Goal: Task Accomplishment & Management: Manage account settings

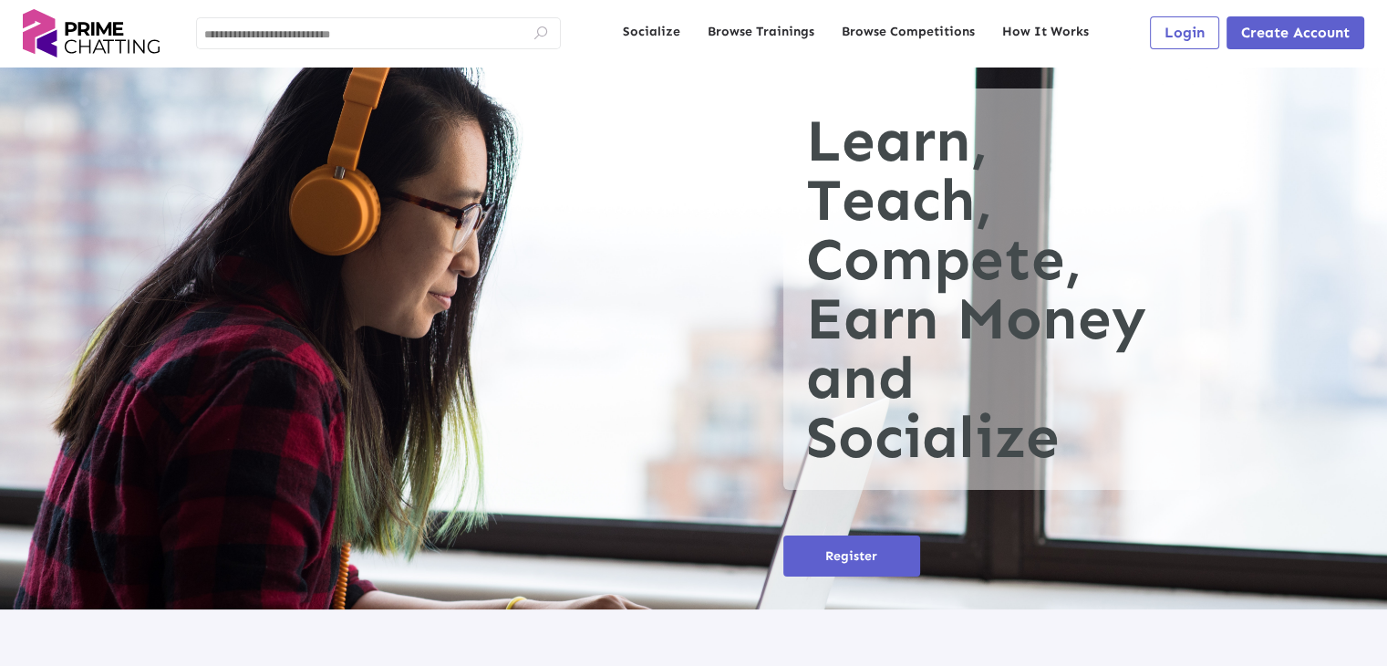
click at [1205, 23] on button "Login" at bounding box center [1184, 32] width 69 height 33
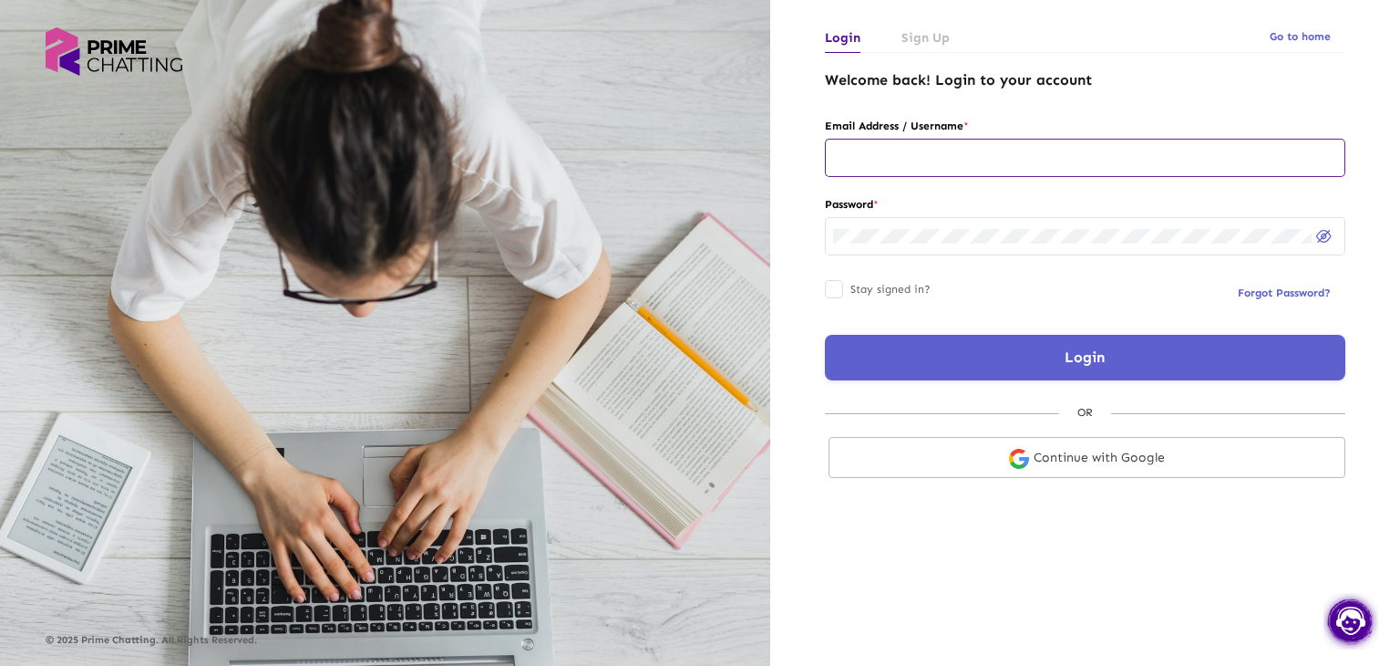
click at [911, 158] on input "text" at bounding box center [1085, 157] width 504 height 15
type input "**********"
click at [1054, 367] on button "Login" at bounding box center [1085, 358] width 521 height 46
